Goal: Information Seeking & Learning: Find contact information

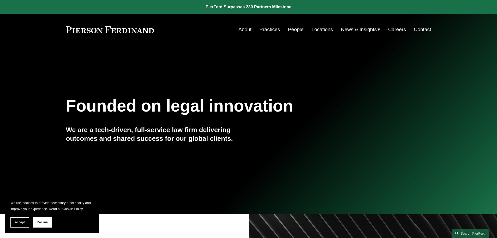
click at [296, 30] on link "People" at bounding box center [296, 30] width 16 height 10
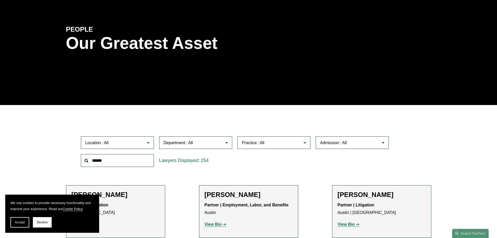
scroll to position [52, 0]
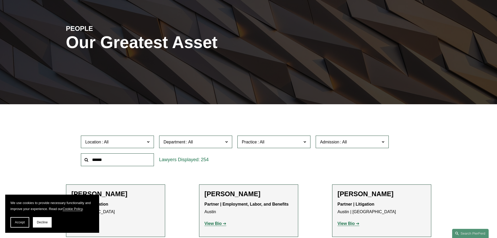
click at [137, 161] on input "text" at bounding box center [117, 159] width 73 height 13
type input "*******"
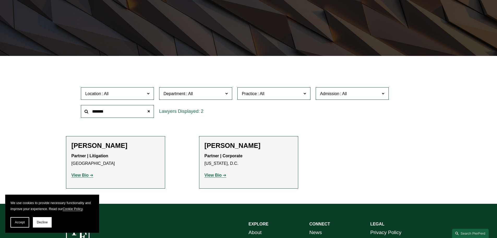
scroll to position [104, 0]
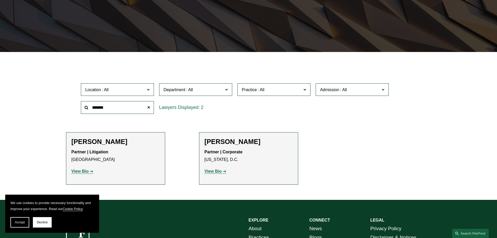
click at [215, 170] on strong "View Bio" at bounding box center [213, 171] width 17 height 4
click at [385, 117] on ul "Filter Location All Atlanta Austin Boston Charlotte Chicago Cincinnati Clevelan…" at bounding box center [248, 125] width 395 height 120
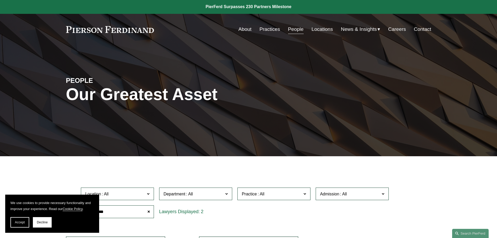
scroll to position [0, 0]
click at [243, 26] on link "About" at bounding box center [244, 30] width 13 height 10
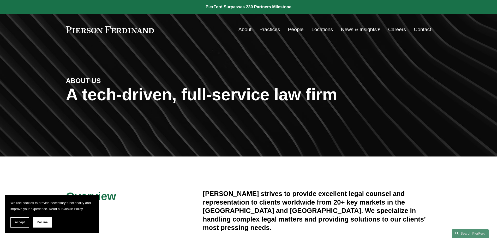
click at [318, 31] on link "Locations" at bounding box center [322, 30] width 21 height 10
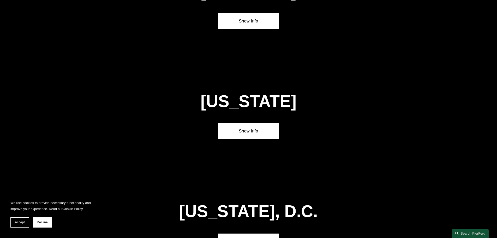
scroll to position [2116, 0]
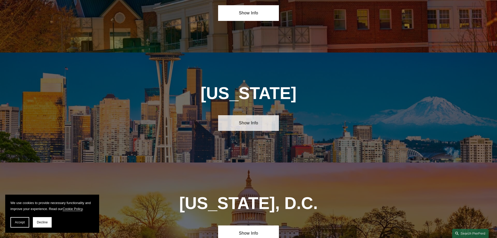
click at [260, 115] on link "Show Info" at bounding box center [248, 123] width 61 height 16
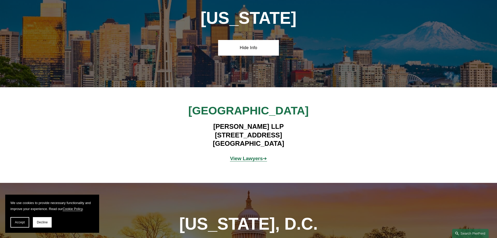
scroll to position [2194, 0]
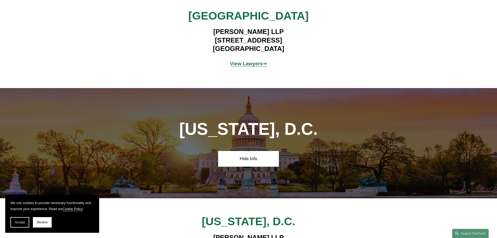
scroll to position [2299, 0]
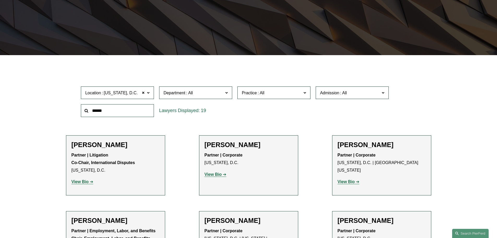
scroll to position [104, 0]
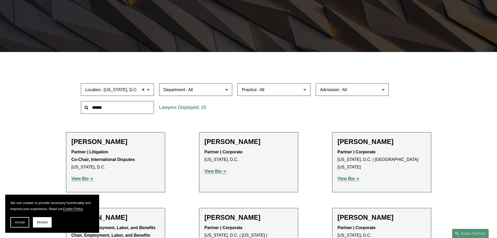
click at [125, 109] on input "text" at bounding box center [117, 107] width 73 height 13
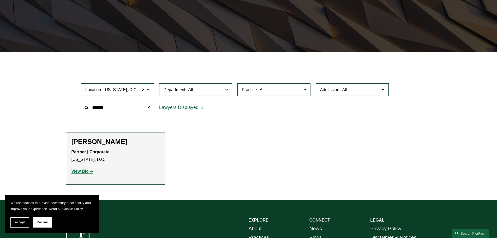
type input "*******"
click at [81, 171] on strong "View Bio" at bounding box center [79, 171] width 17 height 4
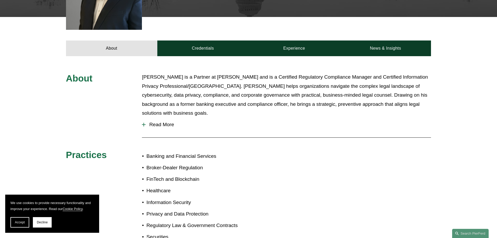
scroll to position [193, 0]
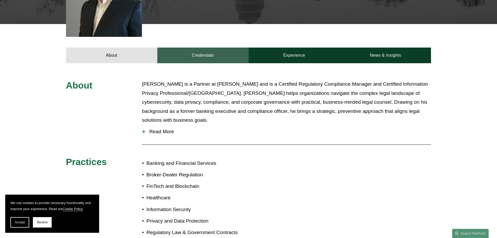
click at [211, 47] on link "Credentials" at bounding box center [202, 55] width 91 height 16
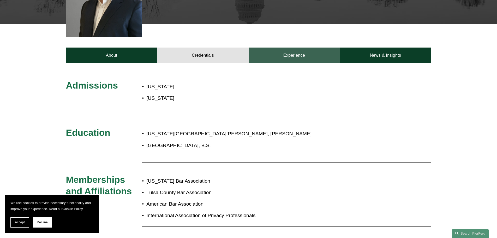
click at [298, 50] on link "Experience" at bounding box center [294, 55] width 91 height 16
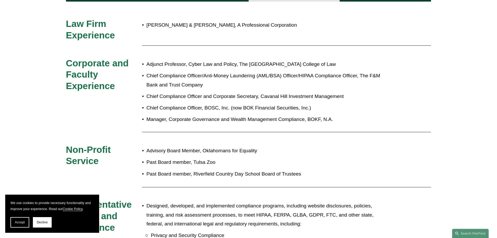
scroll to position [246, 0]
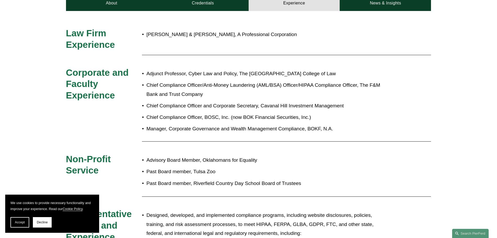
click at [357, 82] on p "Chief Compliance Officer/Anti-Money Laundering (AML/BSA) Officer/HIPAA Complian…" at bounding box center [265, 90] width 239 height 18
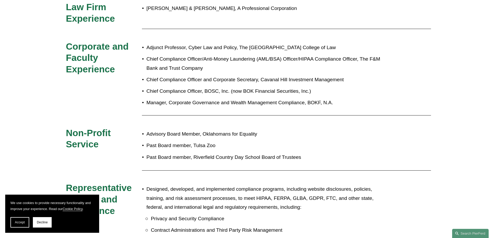
click at [372, 87] on p "Chief Compliance Officer, BOSC, Inc. (now BOK Financial Securities, Inc.)" at bounding box center [265, 91] width 239 height 9
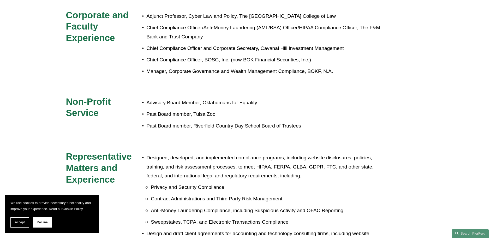
scroll to position [246, 0]
